Goal: Task Accomplishment & Management: Use online tool/utility

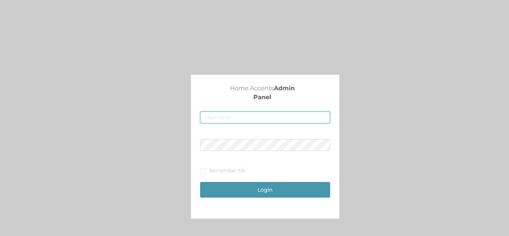
type input "[EMAIL_ADDRESS][DOMAIN_NAME]"
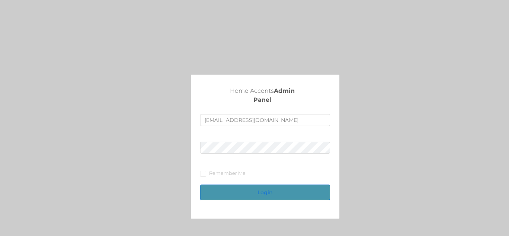
click at [302, 188] on button "Login" at bounding box center [265, 193] width 130 height 16
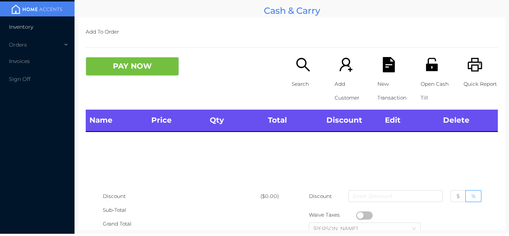
click at [29, 24] on span "Inventory" at bounding box center [21, 26] width 24 height 7
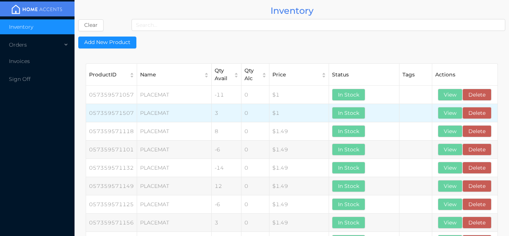
click at [255, 111] on td "0" at bounding box center [256, 113] width 28 height 18
drag, startPoint x: 255, startPoint y: 111, endPoint x: 259, endPoint y: 114, distance: 5.2
click at [259, 114] on td "0" at bounding box center [256, 113] width 28 height 18
